Goal: Information Seeking & Learning: Compare options

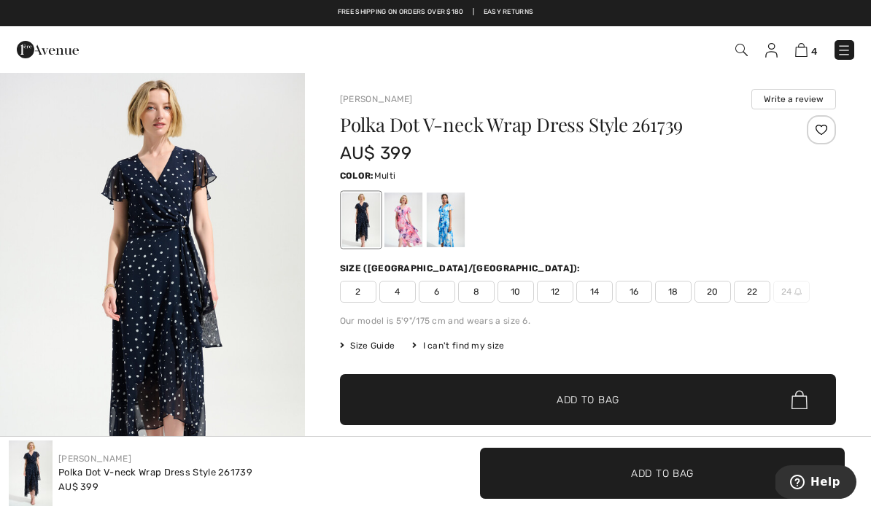
click at [408, 222] on div at bounding box center [403, 220] width 38 height 55
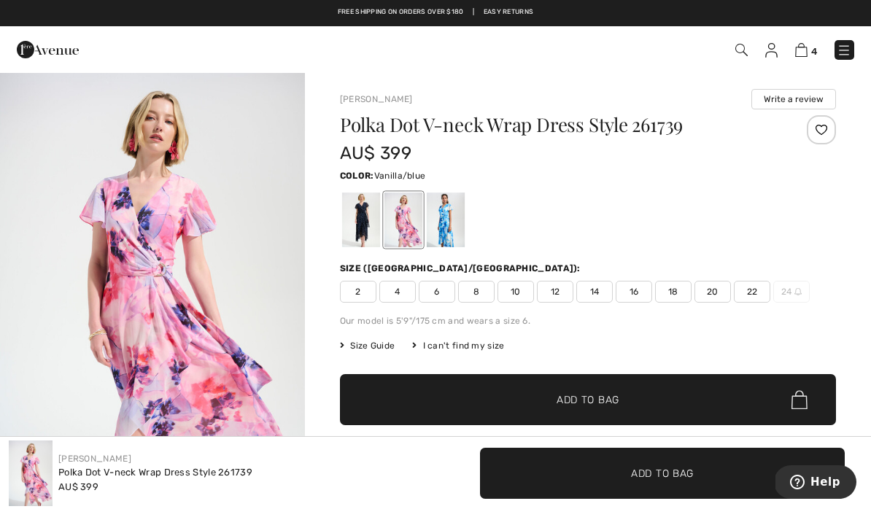
click at [449, 209] on div at bounding box center [446, 220] width 38 height 55
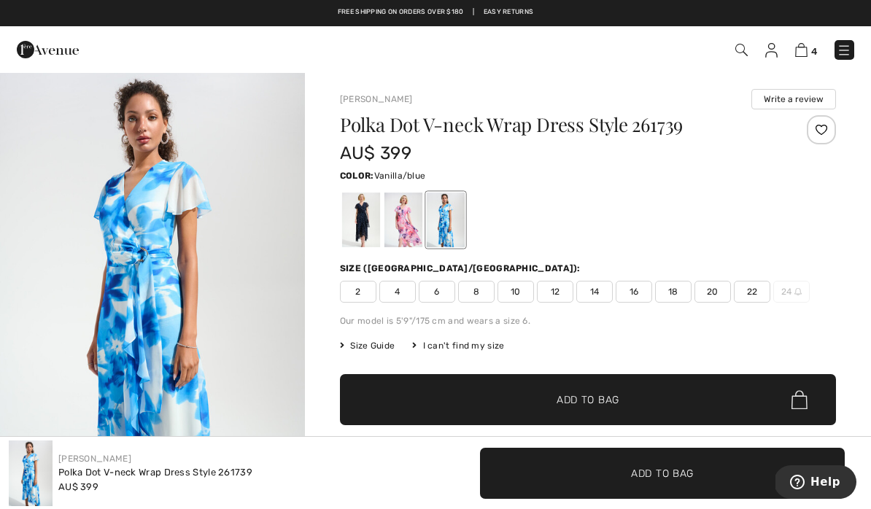
click at [365, 233] on div at bounding box center [361, 220] width 38 height 55
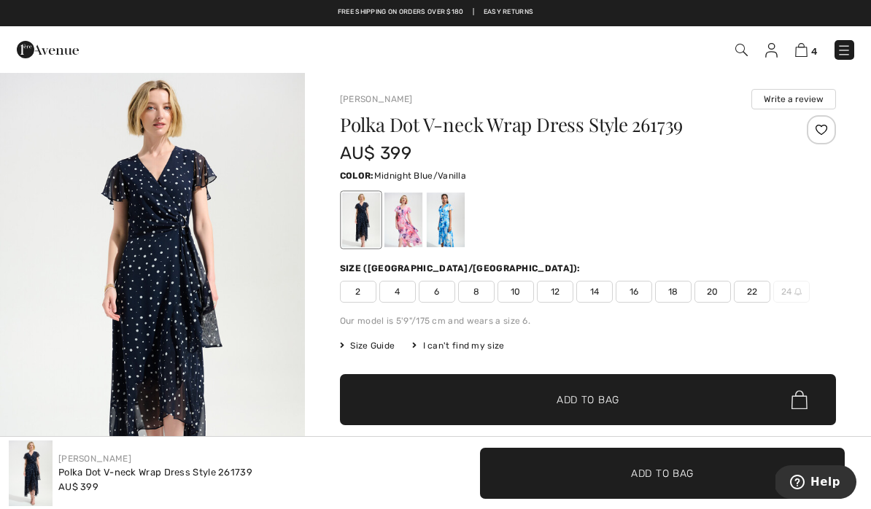
click at [174, 248] on img "1 / 5" at bounding box center [152, 299] width 305 height 457
click at [409, 219] on div at bounding box center [403, 220] width 38 height 55
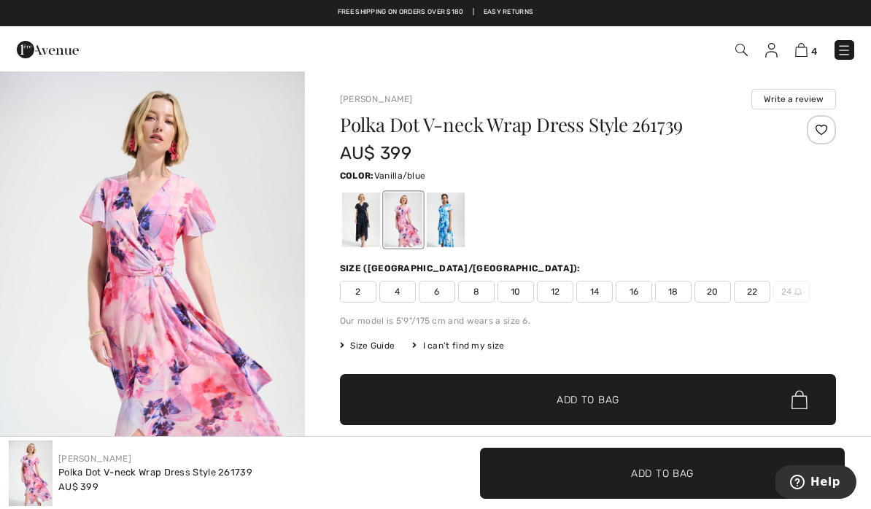
click at [441, 204] on div at bounding box center [446, 220] width 38 height 55
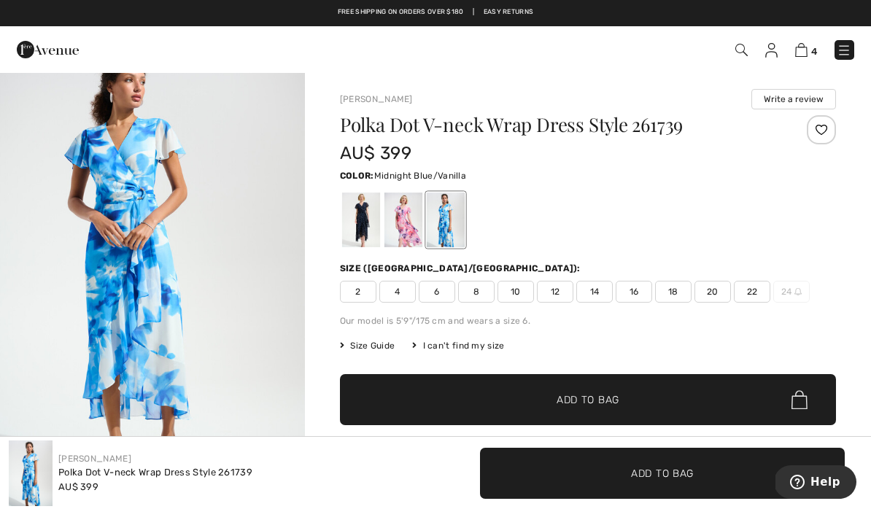
click at [368, 220] on div at bounding box center [361, 220] width 38 height 55
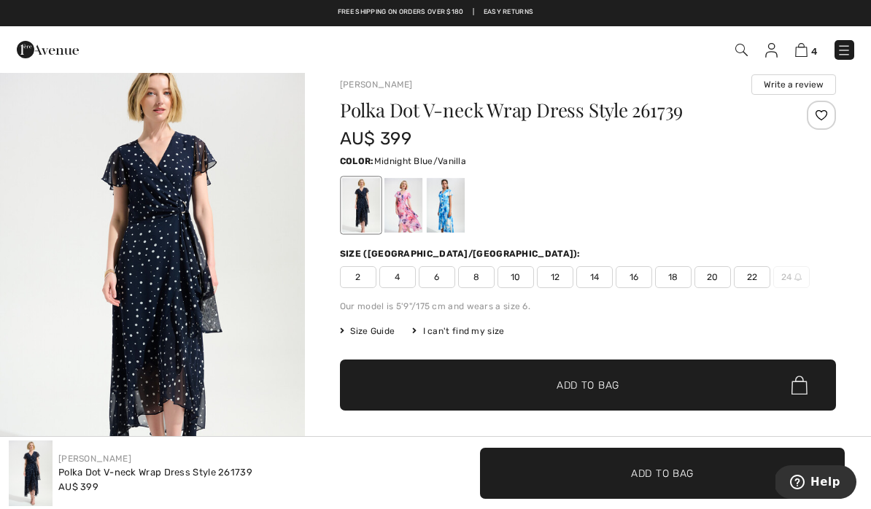
scroll to position [18, 0]
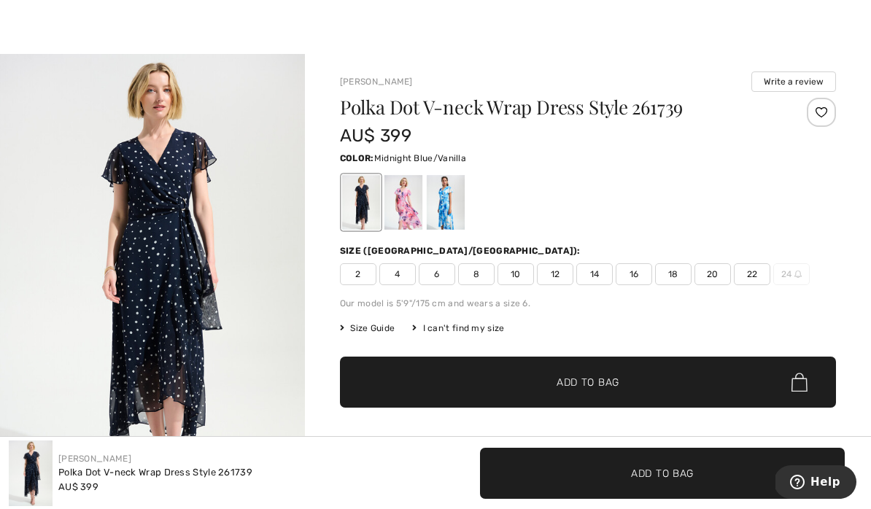
click at [450, 202] on div at bounding box center [446, 202] width 38 height 55
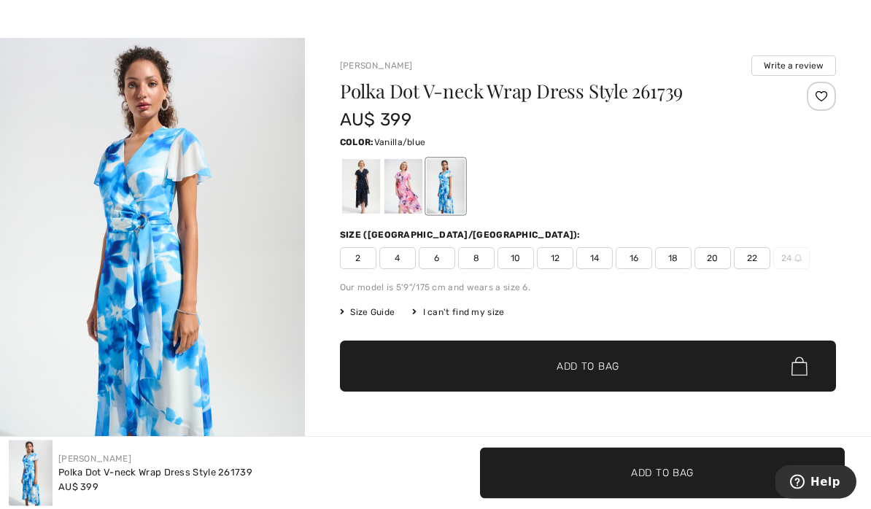
scroll to position [34, 0]
click at [407, 183] on div at bounding box center [403, 186] width 38 height 55
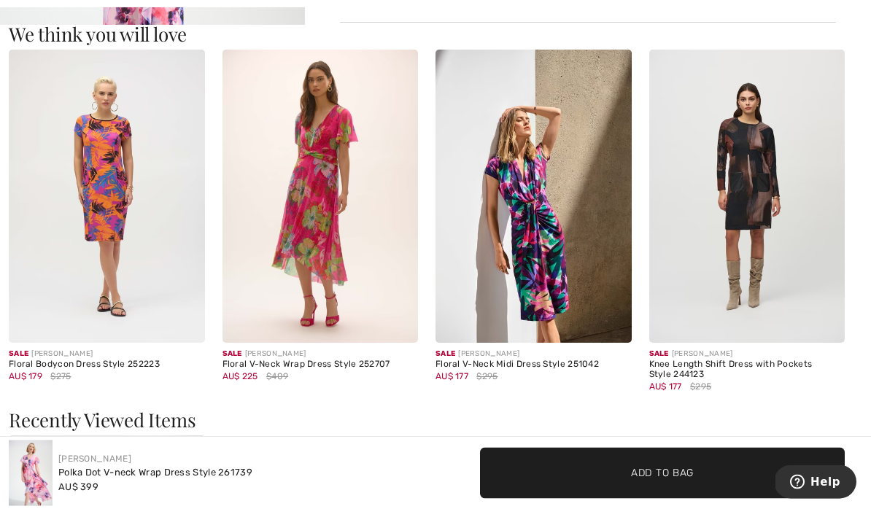
scroll to position [806, 0]
click at [326, 214] on img at bounding box center [320, 197] width 196 height 294
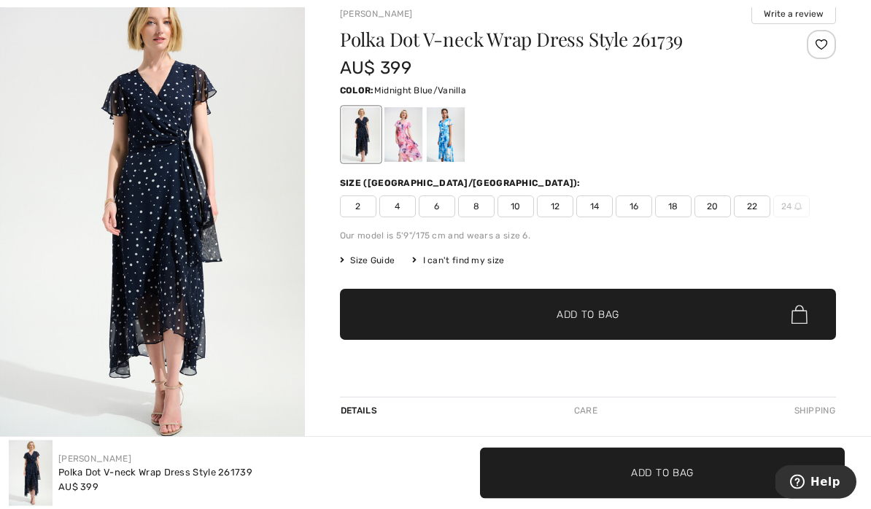
scroll to position [85, 0]
click at [452, 123] on div at bounding box center [446, 134] width 38 height 55
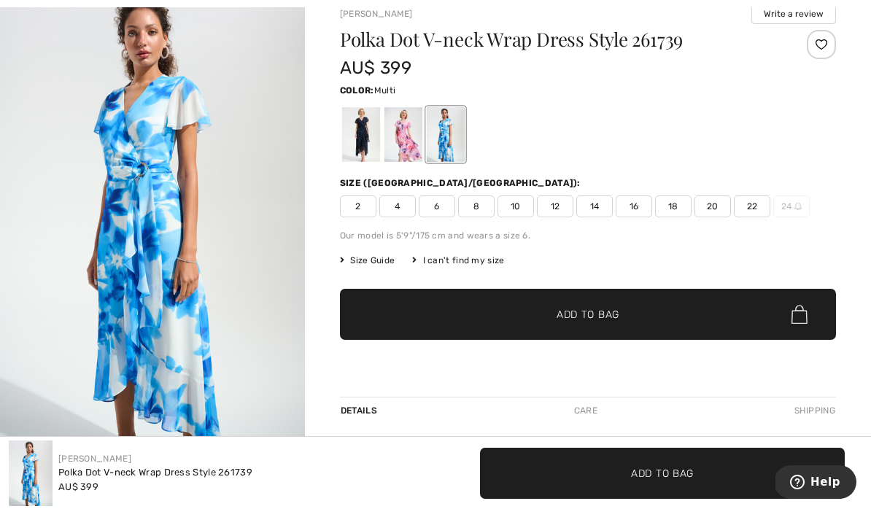
click at [403, 140] on div at bounding box center [403, 134] width 38 height 55
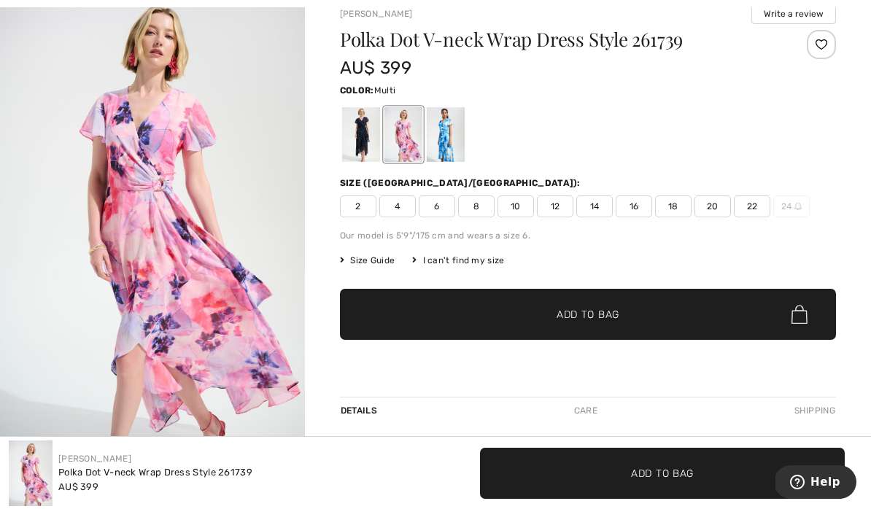
click at [364, 144] on div at bounding box center [361, 134] width 38 height 55
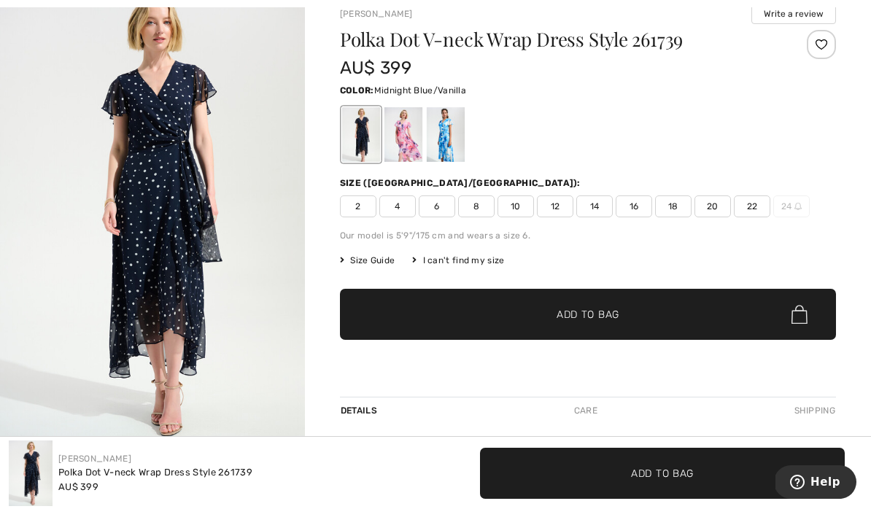
click at [450, 133] on div at bounding box center [446, 134] width 38 height 55
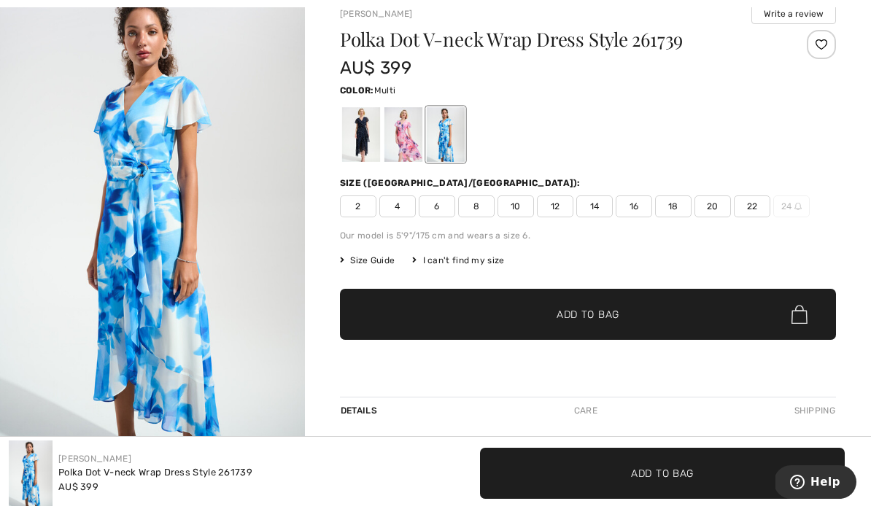
click at [415, 144] on div at bounding box center [403, 134] width 38 height 55
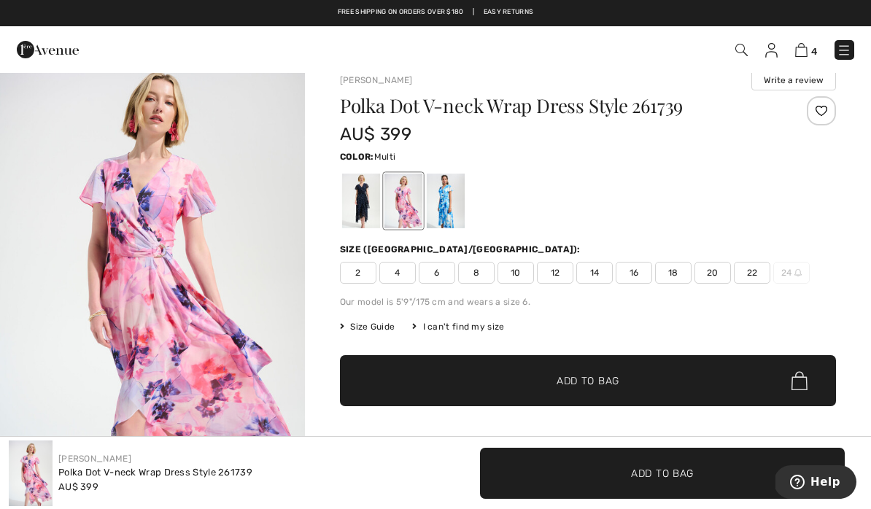
scroll to position [0, 0]
